Goal: Book appointment/travel/reservation

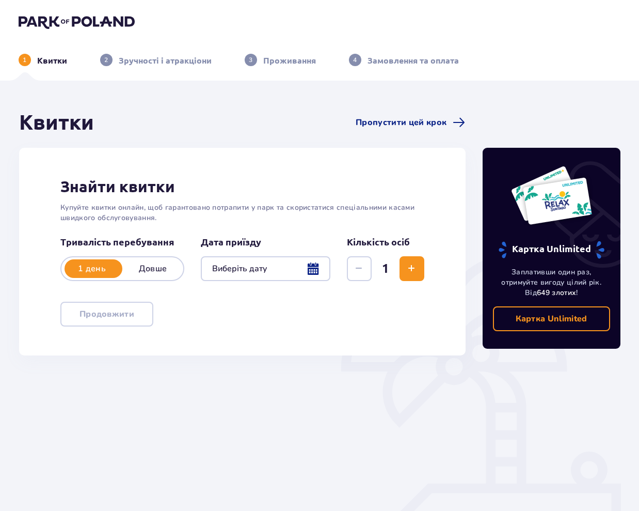
click at [297, 266] on div at bounding box center [266, 268] width 130 height 25
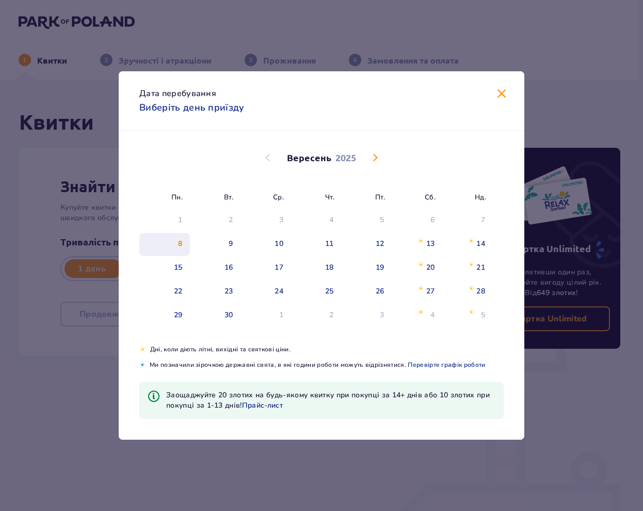
click at [172, 238] on div "8" at bounding box center [164, 244] width 51 height 23
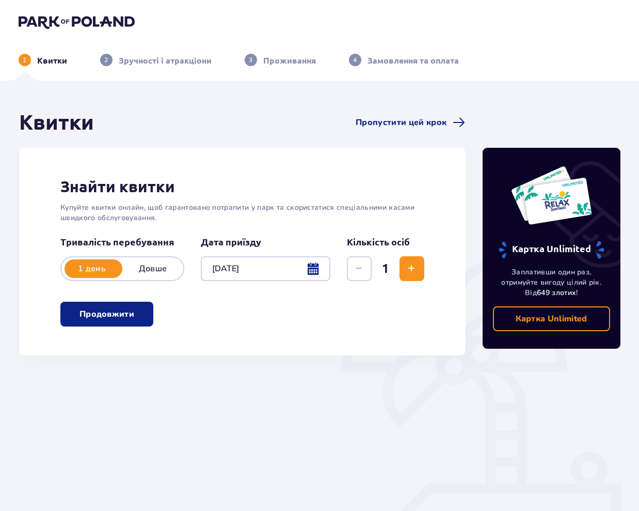
click at [323, 269] on div at bounding box center [266, 268] width 130 height 25
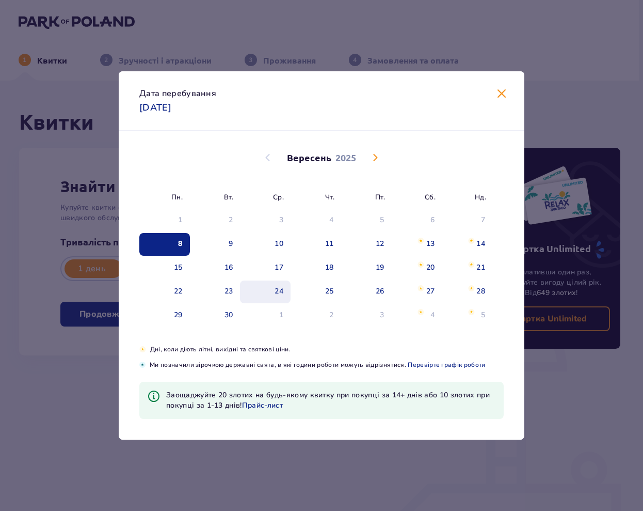
click at [265, 286] on div "24" at bounding box center [265, 291] width 51 height 23
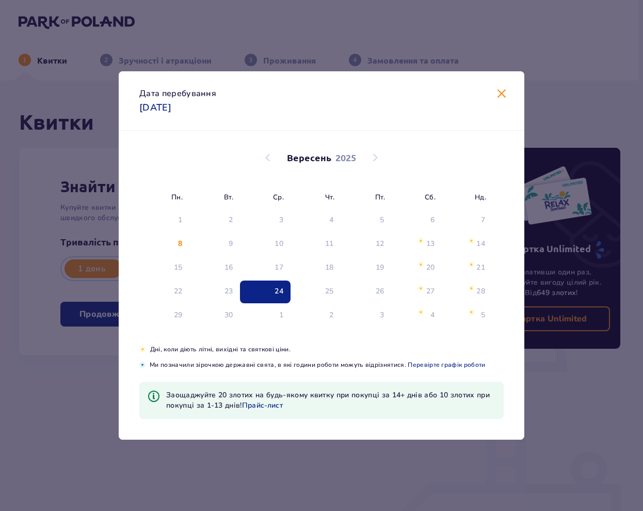
type input "24.09.25"
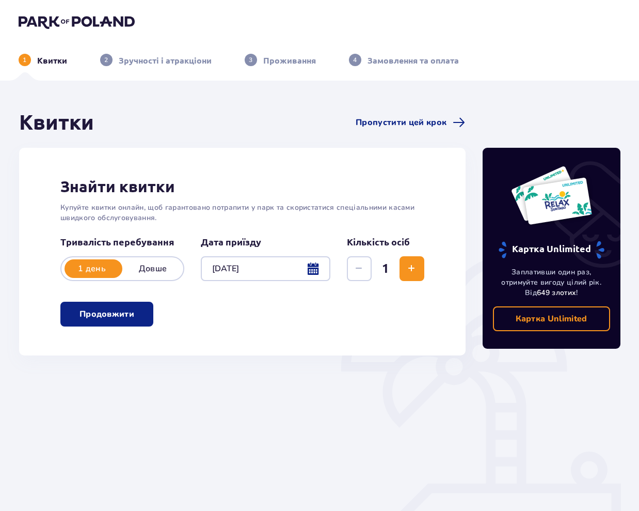
click at [90, 304] on button "Продовжити" at bounding box center [106, 313] width 93 height 25
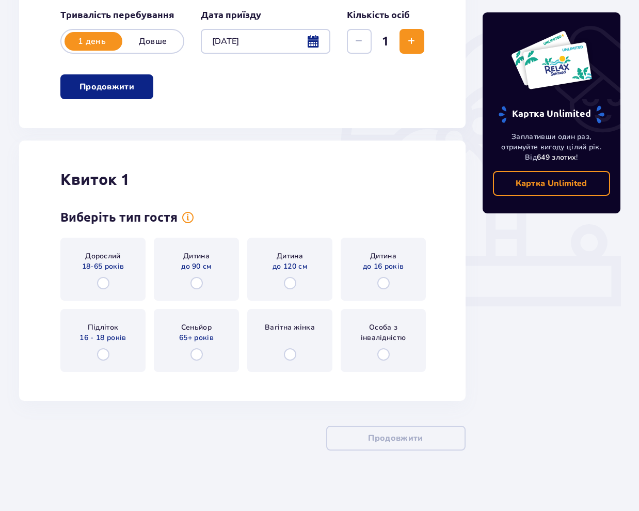
scroll to position [229, 0]
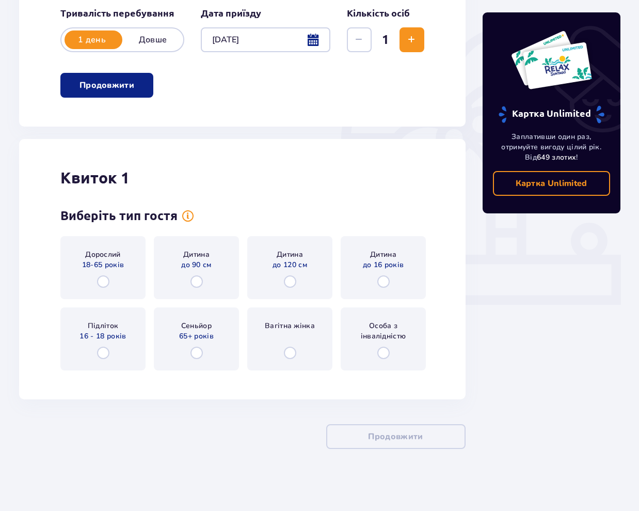
click at [104, 351] on input "radio" at bounding box center [103, 352] width 12 height 12
radio input "true"
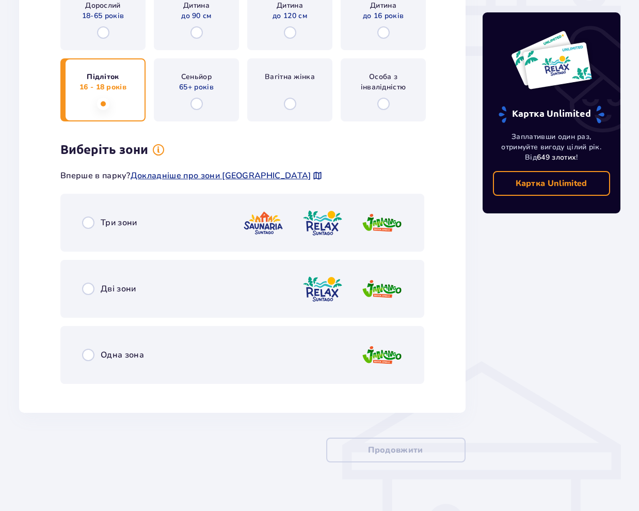
scroll to position [491, 0]
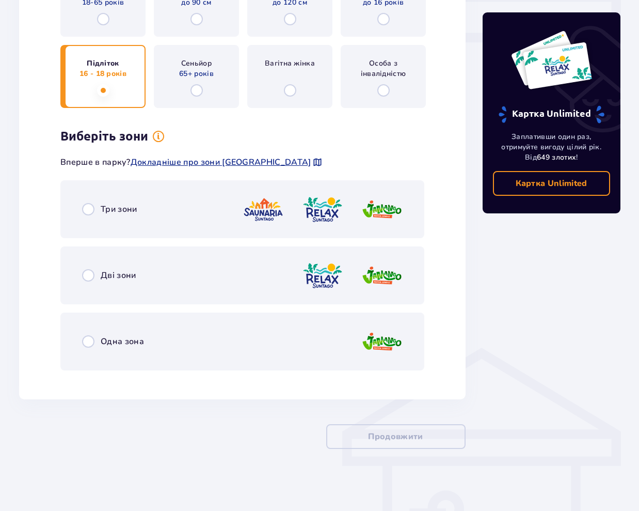
click at [88, 209] on input "radio" at bounding box center [88, 209] width 12 height 12
radio input "true"
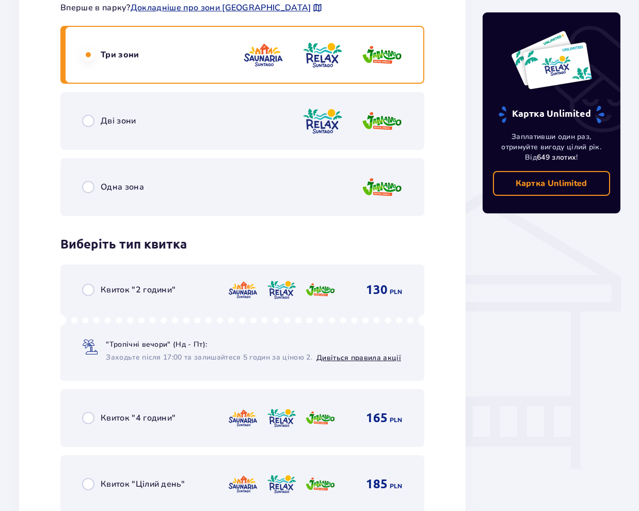
scroll to position [644, 0]
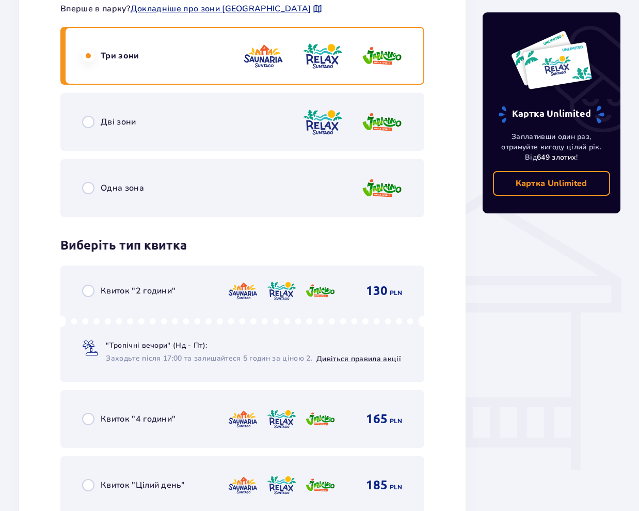
click at [75, 121] on div "Дві зони" at bounding box center [242, 122] width 364 height 58
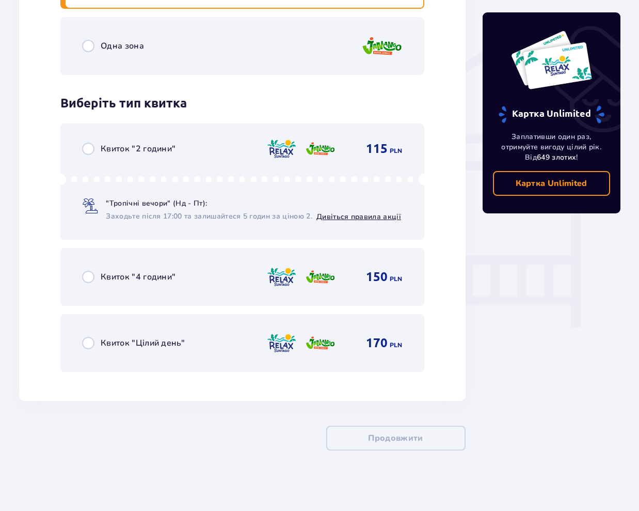
scroll to position [788, 0]
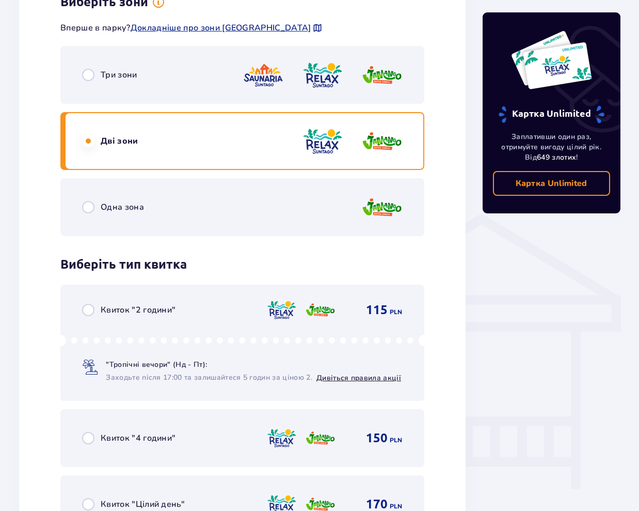
click at [203, 206] on div "Одна зона" at bounding box center [242, 207] width 364 height 58
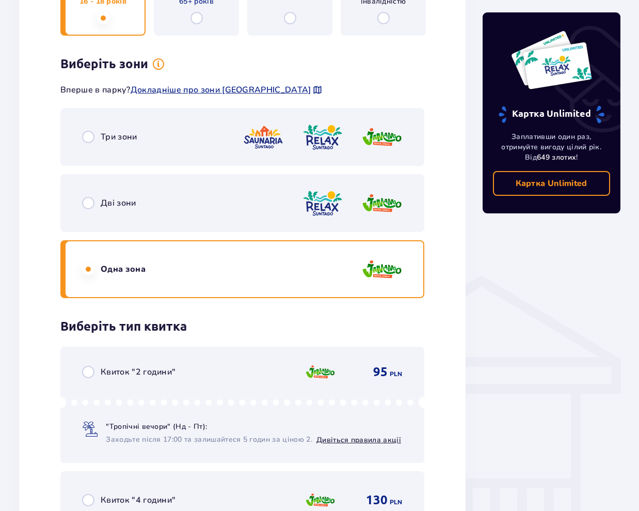
scroll to position [531, 0]
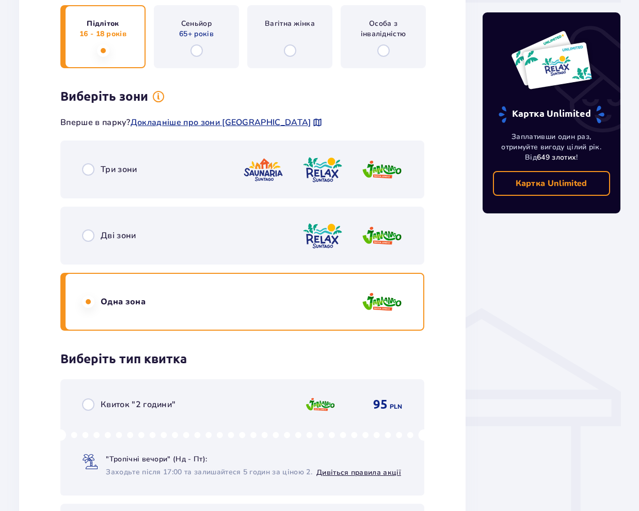
click at [141, 178] on div "Три зони" at bounding box center [242, 169] width 364 height 58
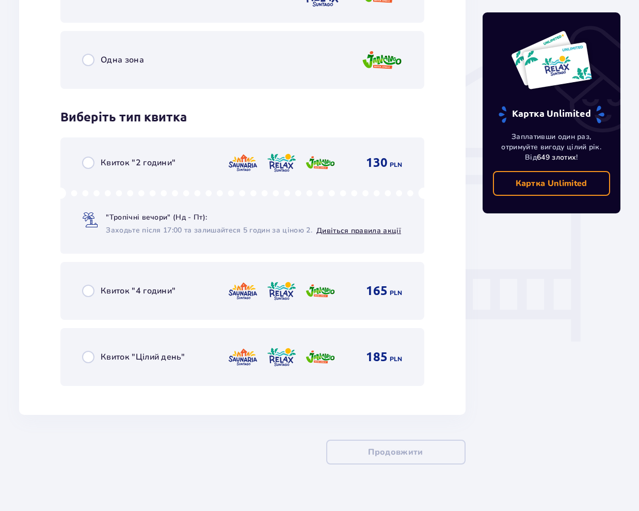
scroll to position [777, 0]
